Goal: Navigation & Orientation: Understand site structure

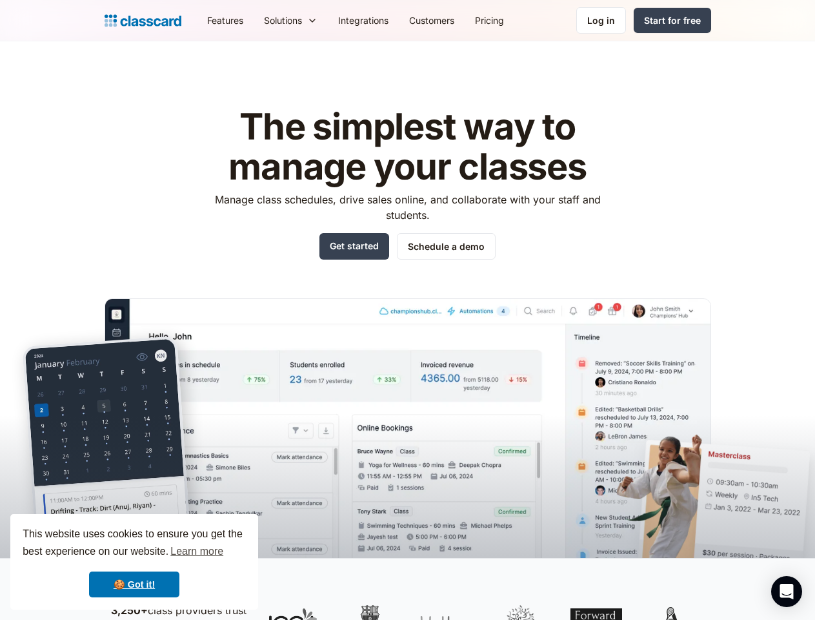
click at [407, 310] on img at bounding box center [408, 447] width 607 height 298
click at [134, 561] on div "This website uses cookies to ensure you get the best experience on our website.…" at bounding box center [134, 562] width 248 height 96
click at [454, 20] on nav "Features Resources Blog The latest industry news, updates and info. Customer st…" at bounding box center [454, 20] width 514 height 29
click at [254, 20] on div "Solutions Sports academy Swim school Dance studio Gymnastics Music school Marti…" at bounding box center [291, 20] width 74 height 29
click at [787, 591] on icon "Open Intercom Messenger" at bounding box center [787, 590] width 14 height 15
